Goal: Information Seeking & Learning: Learn about a topic

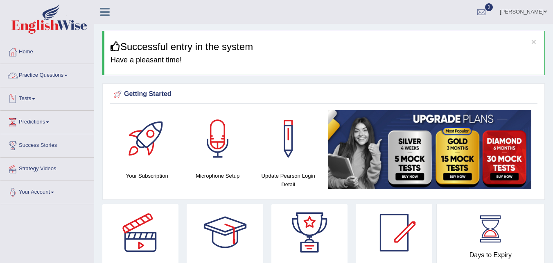
click at [26, 95] on link "Tests" at bounding box center [46, 97] width 93 height 20
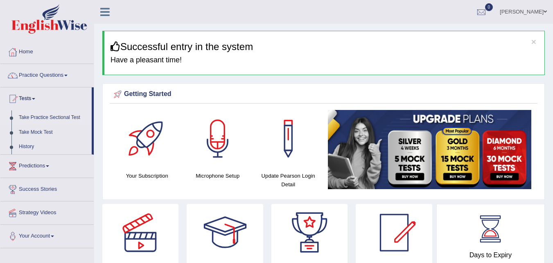
click at [47, 116] on link "Take Practice Sectional Test" at bounding box center [53, 117] width 77 height 15
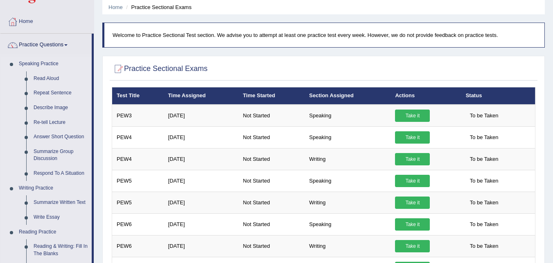
scroll to position [30, 0]
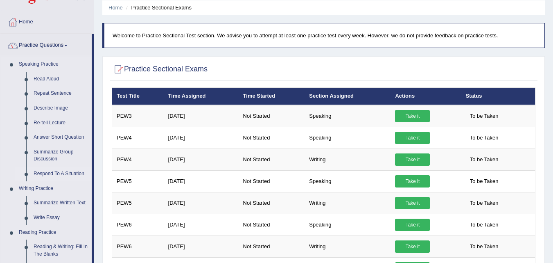
click at [52, 172] on link "Respond To A Situation" at bounding box center [61, 173] width 62 height 15
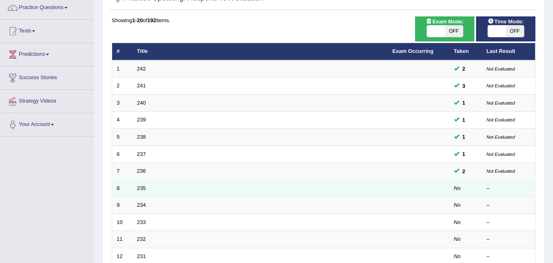
click at [136, 189] on td "235" at bounding box center [261, 187] width 256 height 17
click at [144, 187] on link "235" at bounding box center [141, 188] width 9 height 6
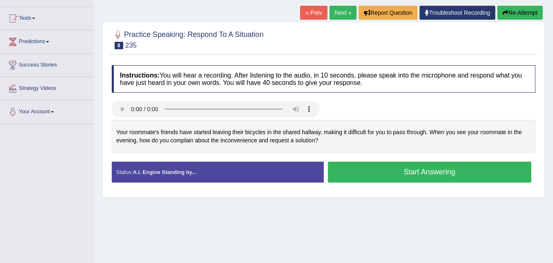
click at [360, 227] on div "Home Practice Speaking: Respond To A Situation 235 * Remember to use the device…" at bounding box center [323, 125] width 459 height 410
click at [330, 204] on div "Home Practice Speaking: Respond To A Situation 235 * Remember to use the device…" at bounding box center [323, 125] width 459 height 410
click at [490, 173] on button "Start Answering" at bounding box center [430, 171] width 204 height 21
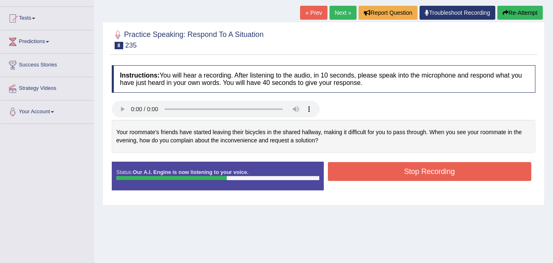
click at [480, 173] on button "Stop Recording" at bounding box center [430, 171] width 204 height 19
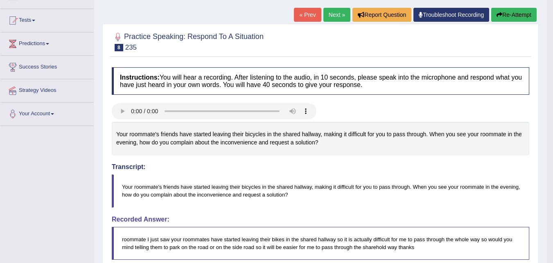
scroll to position [77, 0]
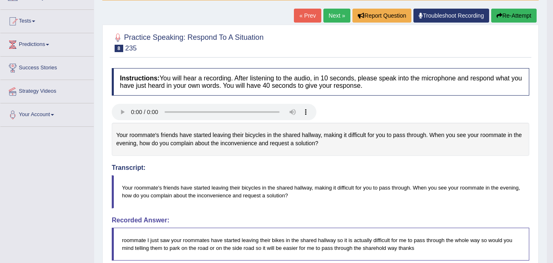
click at [515, 18] on button "Re-Attempt" at bounding box center [514, 16] width 45 height 14
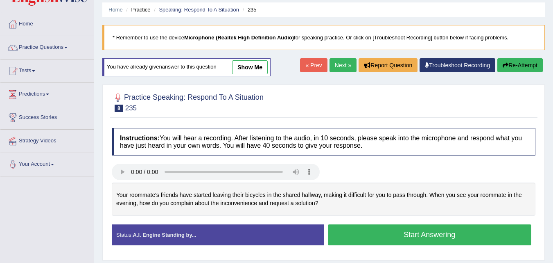
scroll to position [27, 0]
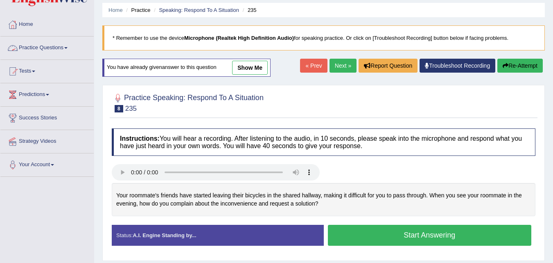
click at [32, 46] on link "Practice Questions" at bounding box center [46, 46] width 93 height 20
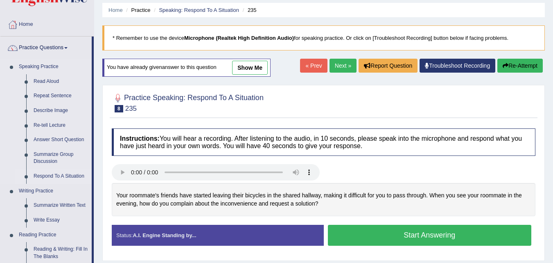
click at [41, 169] on link "Respond To A Situation" at bounding box center [61, 176] width 62 height 15
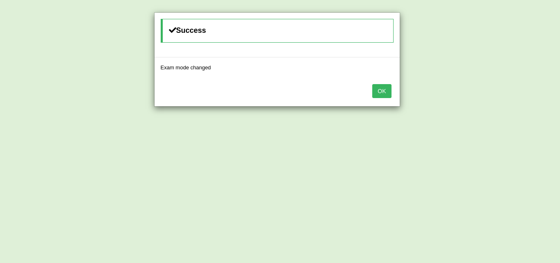
click at [378, 92] on button "OK" at bounding box center [381, 91] width 19 height 14
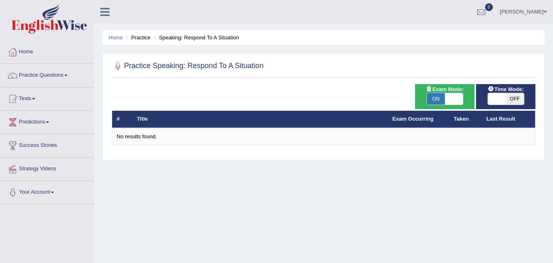
click at [511, 99] on span "OFF" at bounding box center [515, 98] width 18 height 11
checkbox input "true"
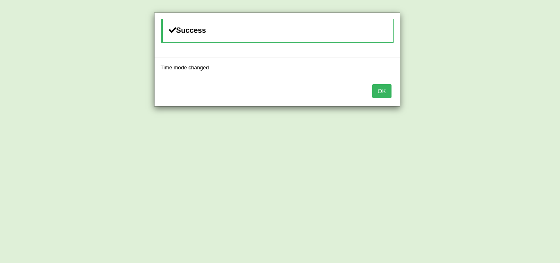
click at [379, 88] on button "OK" at bounding box center [381, 91] width 19 height 14
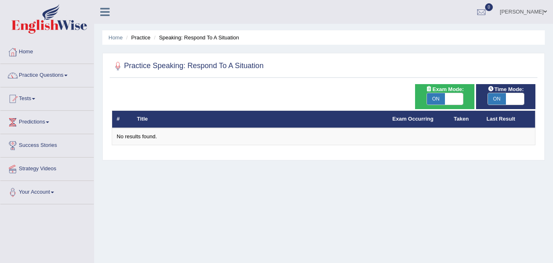
click at [432, 93] on span "ON" at bounding box center [436, 98] width 18 height 11
checkbox input "false"
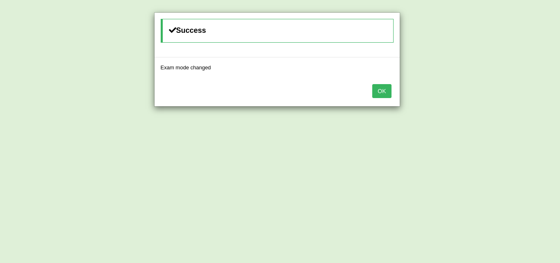
click at [376, 88] on button "OK" at bounding box center [381, 91] width 19 height 14
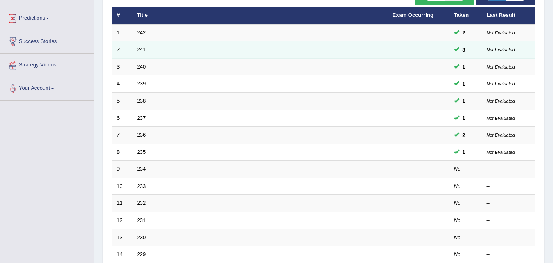
scroll to position [116, 0]
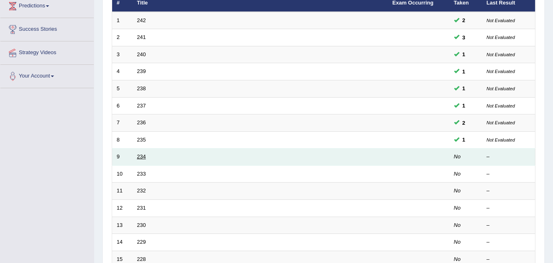
click at [143, 156] on link "234" at bounding box center [141, 156] width 9 height 6
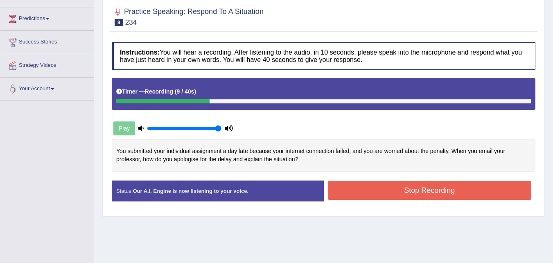
click at [351, 190] on button "Stop Recording" at bounding box center [430, 190] width 204 height 19
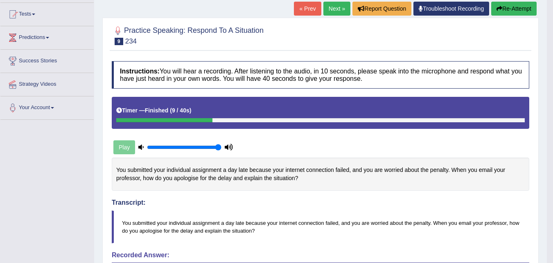
scroll to position [84, 0]
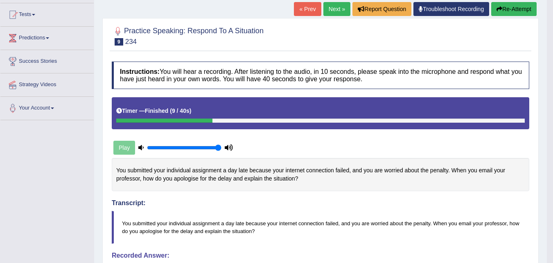
click at [516, 11] on button "Re-Attempt" at bounding box center [514, 9] width 45 height 14
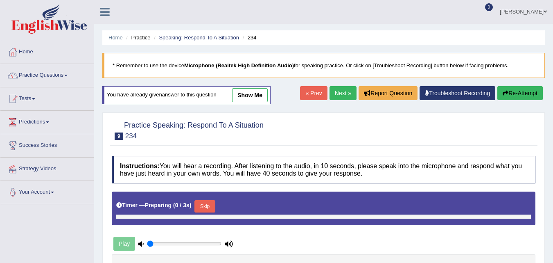
type input "1"
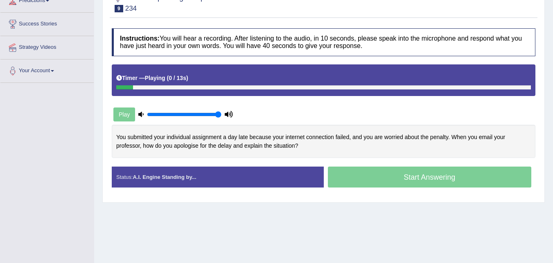
scroll to position [122, 0]
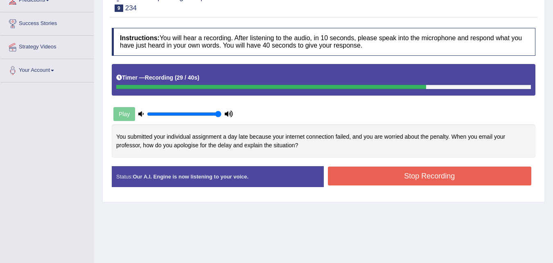
click at [365, 181] on button "Stop Recording" at bounding box center [430, 175] width 204 height 19
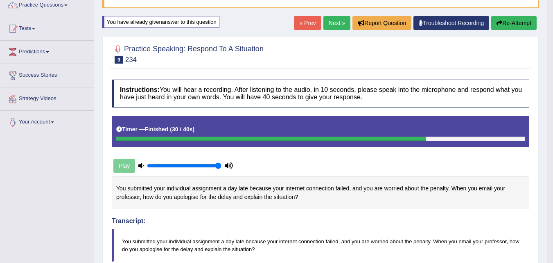
scroll to position [70, 0]
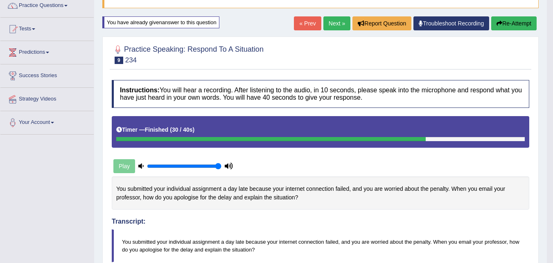
click at [516, 25] on button "Re-Attempt" at bounding box center [514, 23] width 45 height 14
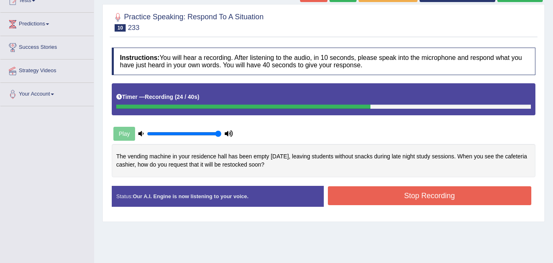
click at [486, 191] on button "Stop Recording" at bounding box center [430, 195] width 204 height 19
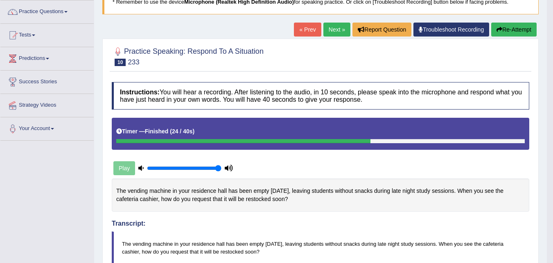
scroll to position [56, 0]
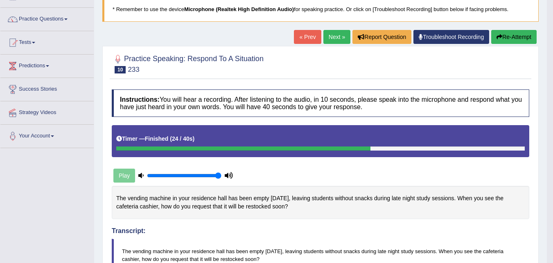
click at [468, 186] on div "The vending machine in your residence hall has been empty since Sunday, leaving…" at bounding box center [321, 202] width 418 height 33
click at [332, 40] on link "Next »" at bounding box center [337, 37] width 27 height 14
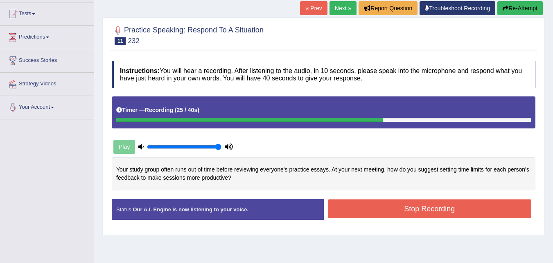
click at [376, 206] on button "Stop Recording" at bounding box center [430, 208] width 204 height 19
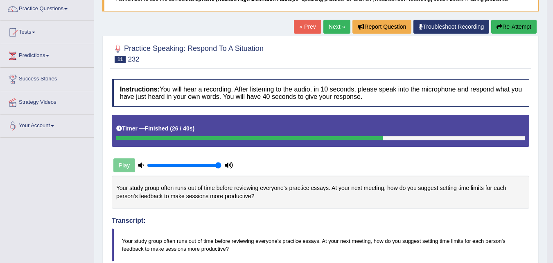
scroll to position [66, 0]
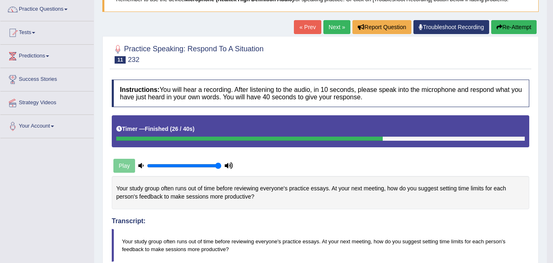
click at [332, 29] on link "Next »" at bounding box center [337, 27] width 27 height 14
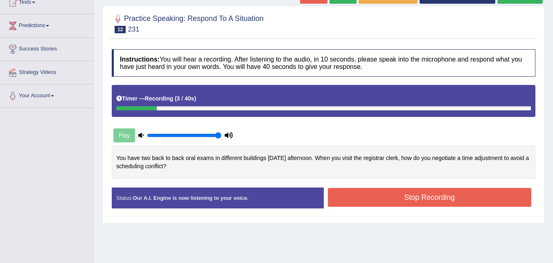
scroll to position [64, 0]
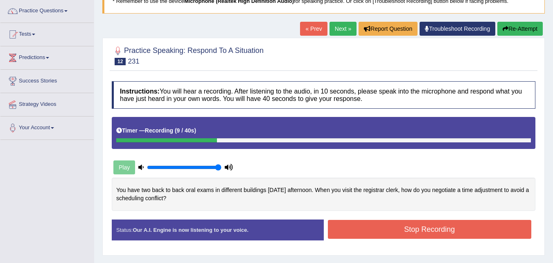
click at [509, 31] on button "Re-Attempt" at bounding box center [520, 29] width 45 height 14
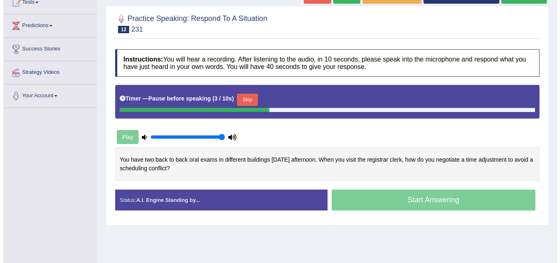
scroll to position [97, 0]
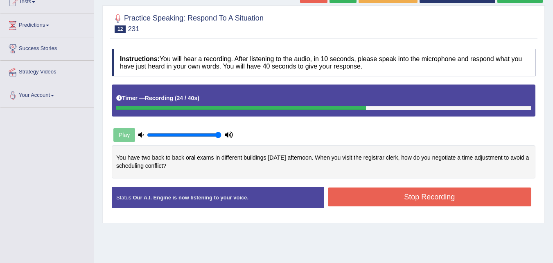
click at [352, 196] on button "Stop Recording" at bounding box center [430, 196] width 204 height 19
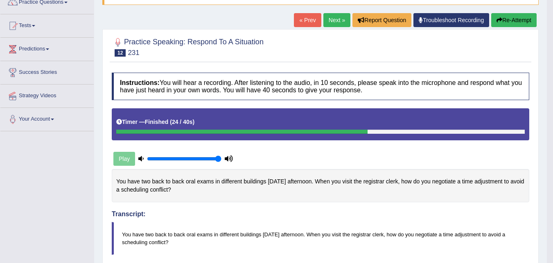
scroll to position [73, 0]
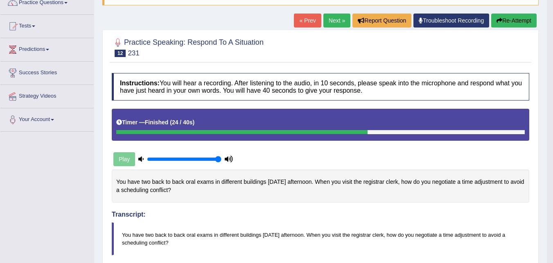
click at [336, 19] on link "Next »" at bounding box center [337, 21] width 27 height 14
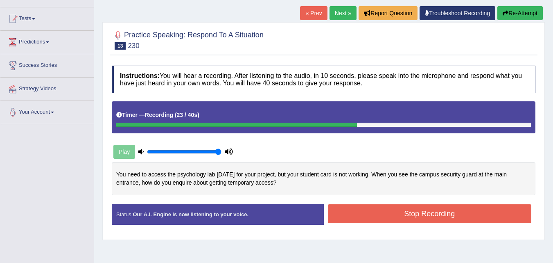
click at [358, 214] on button "Stop Recording" at bounding box center [430, 213] width 204 height 19
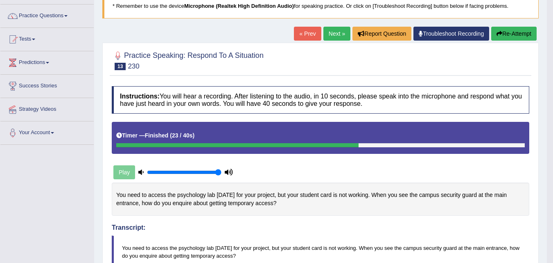
scroll to position [59, 0]
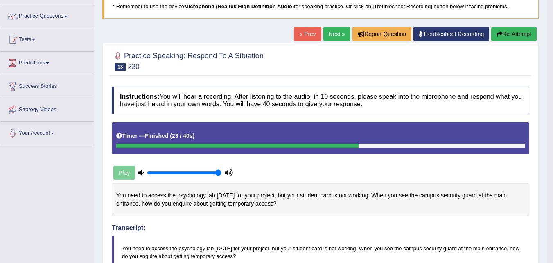
click at [327, 34] on link "Next »" at bounding box center [337, 34] width 27 height 14
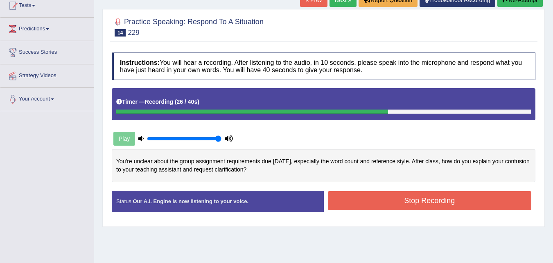
click at [354, 206] on button "Stop Recording" at bounding box center [430, 200] width 204 height 19
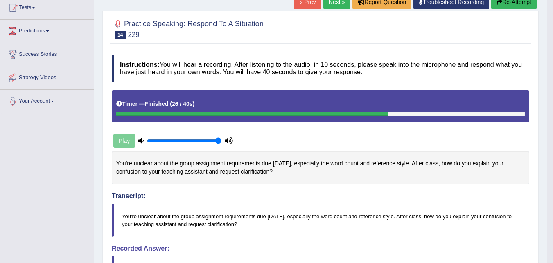
scroll to position [91, 0]
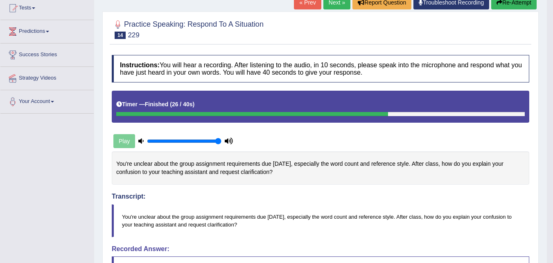
click at [329, 7] on link "Next »" at bounding box center [337, 2] width 27 height 14
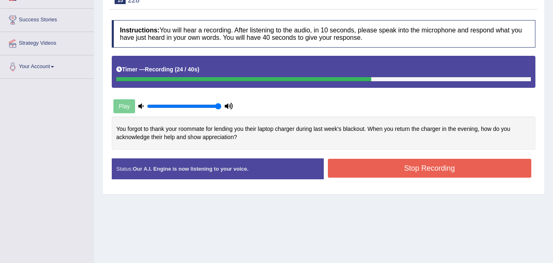
click at [369, 165] on button "Stop Recording" at bounding box center [430, 168] width 204 height 19
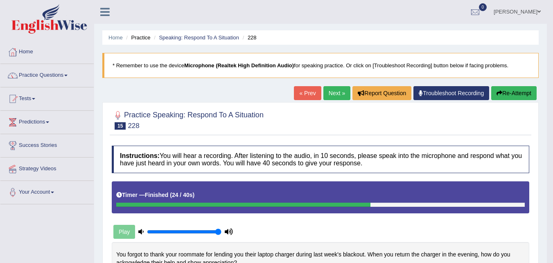
click at [334, 95] on link "Next »" at bounding box center [337, 93] width 27 height 14
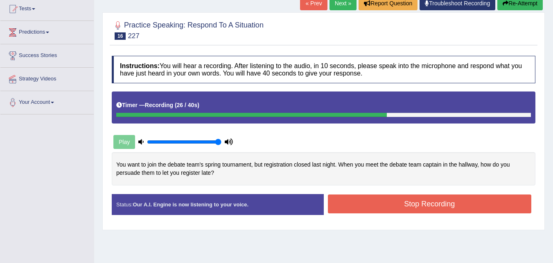
click at [371, 205] on button "Stop Recording" at bounding box center [430, 203] width 204 height 19
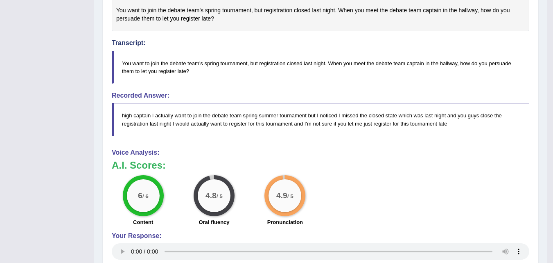
scroll to position [245, 0]
